Goal: Use online tool/utility: Utilize a website feature to perform a specific function

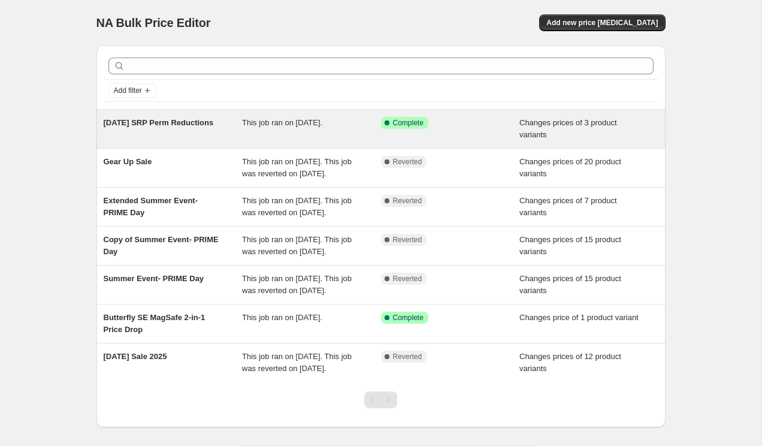
click at [306, 126] on span "This job ran on [DATE]." at bounding box center [282, 122] width 80 height 9
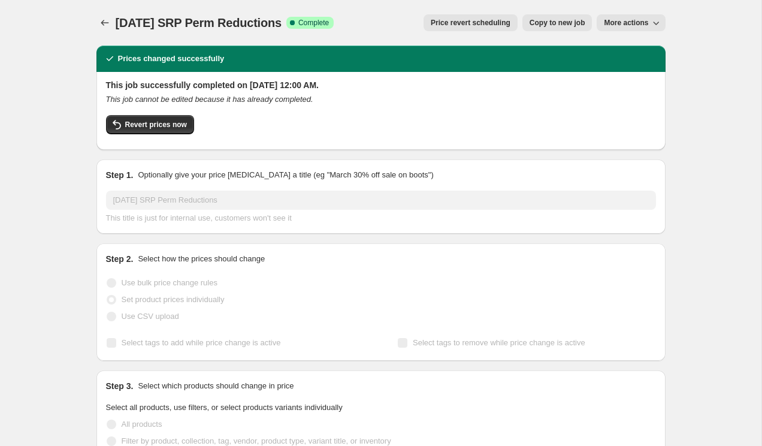
click at [617, 20] on span "More actions" at bounding box center [626, 23] width 44 height 10
click at [473, 122] on div "Revert prices now" at bounding box center [381, 127] width 550 height 25
click at [648, 17] on button "More actions" at bounding box center [631, 22] width 68 height 17
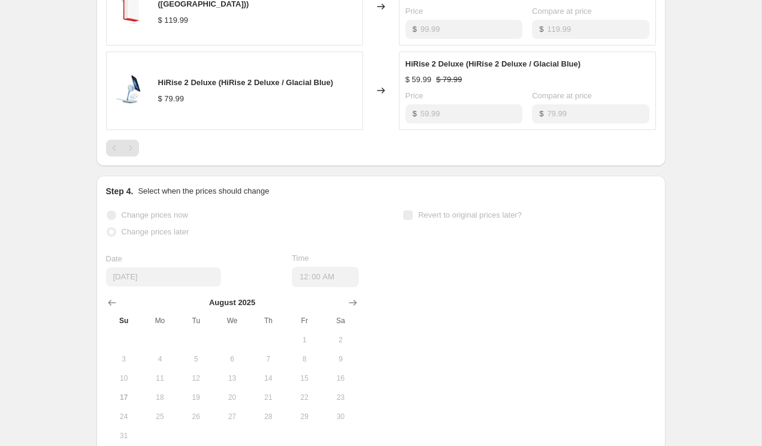
scroll to position [672, 0]
